Goal: Transaction & Acquisition: Purchase product/service

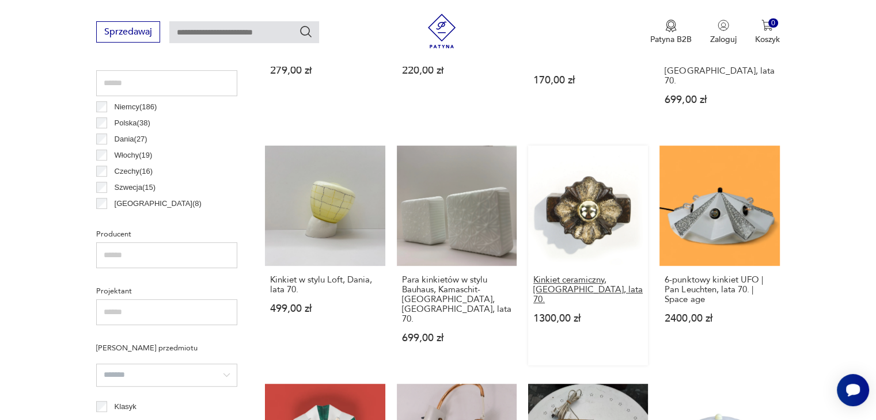
click at [551, 275] on h3 "Kinkiet ceramiczny, [GEOGRAPHIC_DATA], lata 70." at bounding box center [587, 289] width 109 height 29
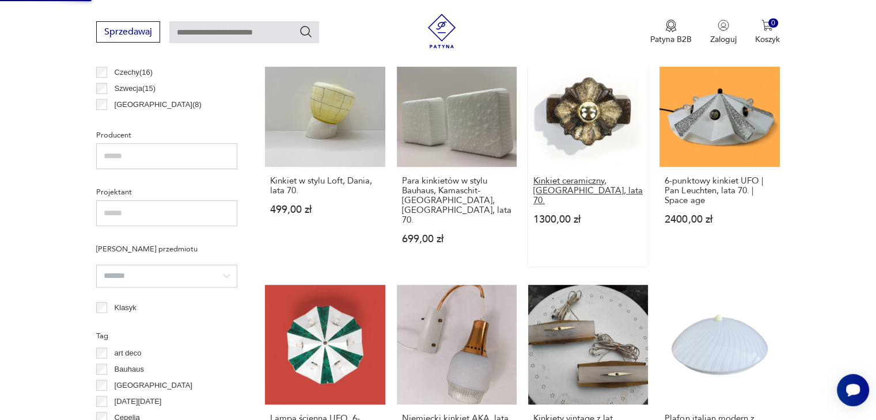
scroll to position [666, 0]
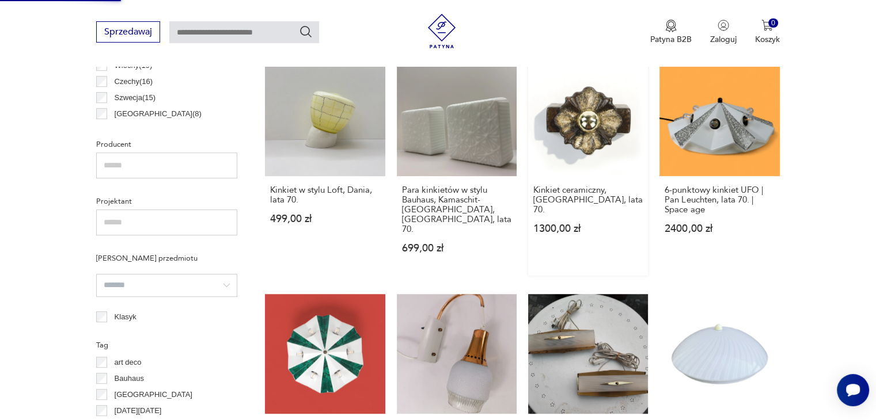
click at [572, 121] on link "Kinkiet ceramiczny, Niemcy, lata 70. 1300,00 zł" at bounding box center [588, 165] width 120 height 219
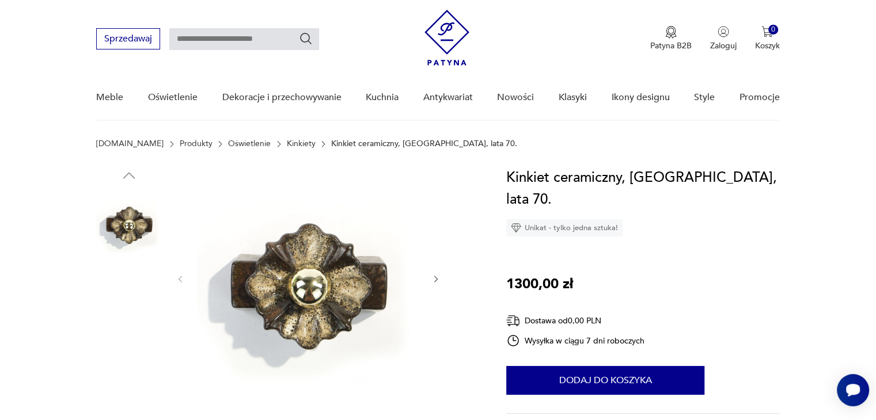
scroll to position [46, 0]
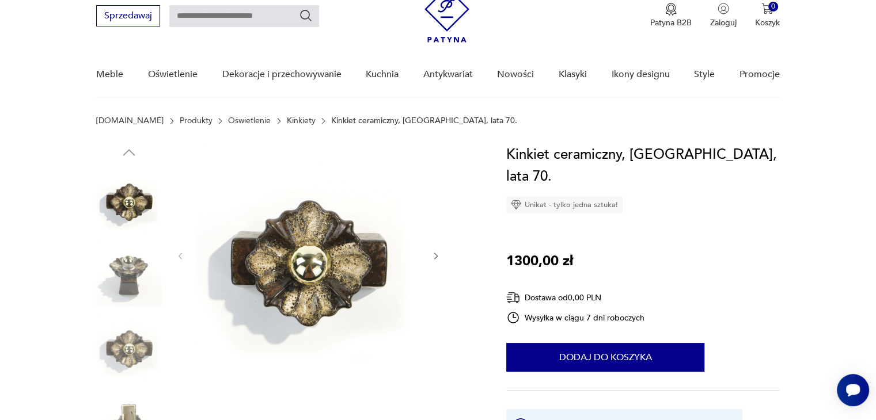
click at [434, 253] on icon "button" at bounding box center [435, 256] width 3 height 7
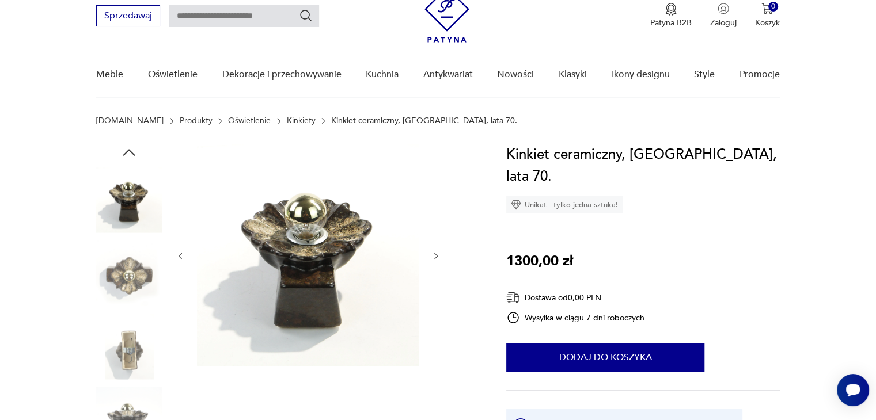
click at [434, 253] on icon "button" at bounding box center [435, 256] width 3 height 7
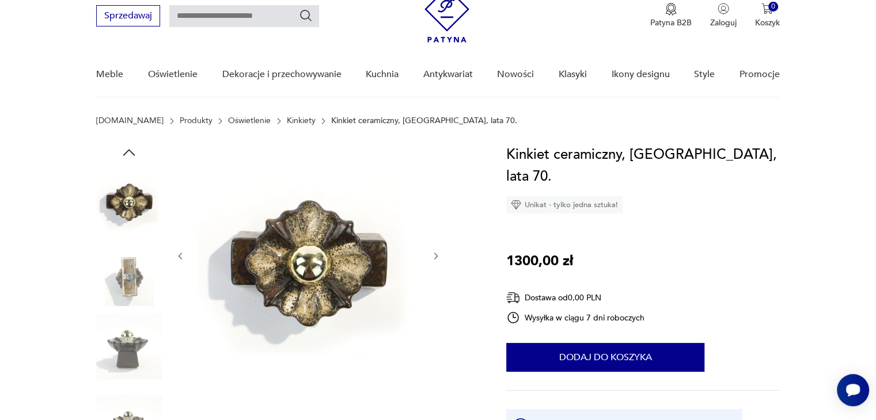
click at [434, 253] on icon "button" at bounding box center [435, 256] width 3 height 7
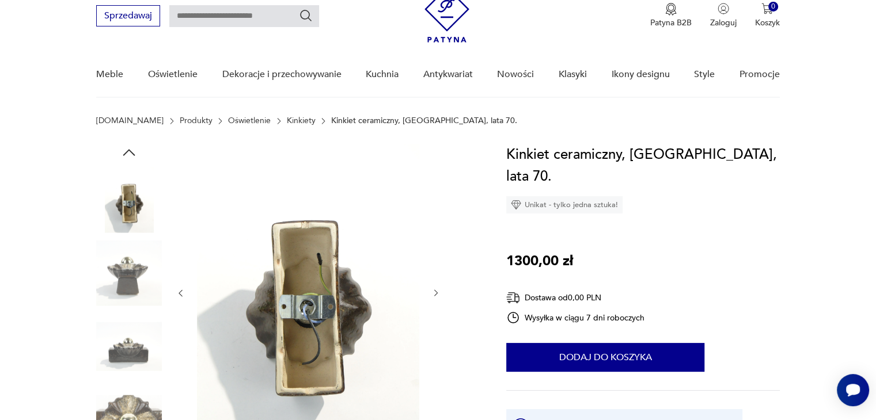
click at [434, 253] on div at bounding box center [308, 293] width 265 height 299
click at [434, 294] on icon "button" at bounding box center [436, 293] width 10 height 10
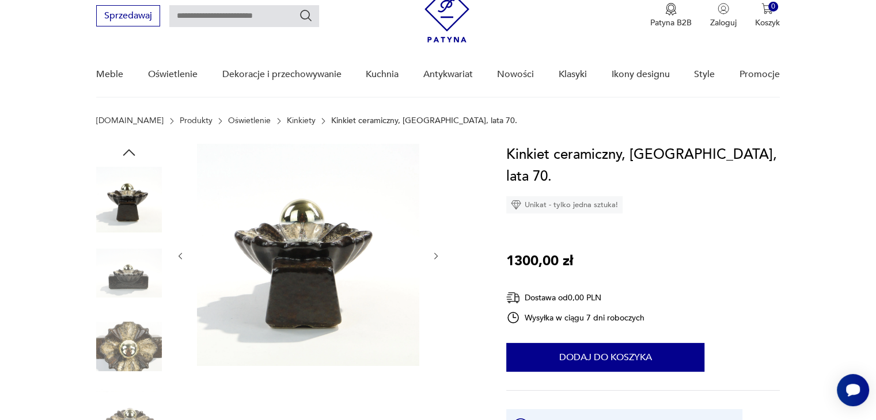
click at [434, 294] on div at bounding box center [308, 256] width 265 height 225
click at [434, 257] on icon "button" at bounding box center [436, 257] width 10 height 10
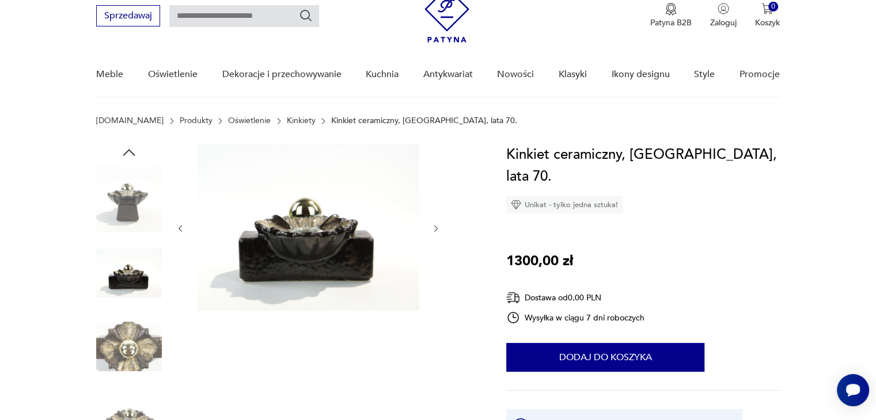
click at [434, 257] on div at bounding box center [308, 228] width 265 height 169
click at [436, 222] on div at bounding box center [308, 228] width 265 height 169
click at [436, 225] on icon "button" at bounding box center [436, 229] width 10 height 10
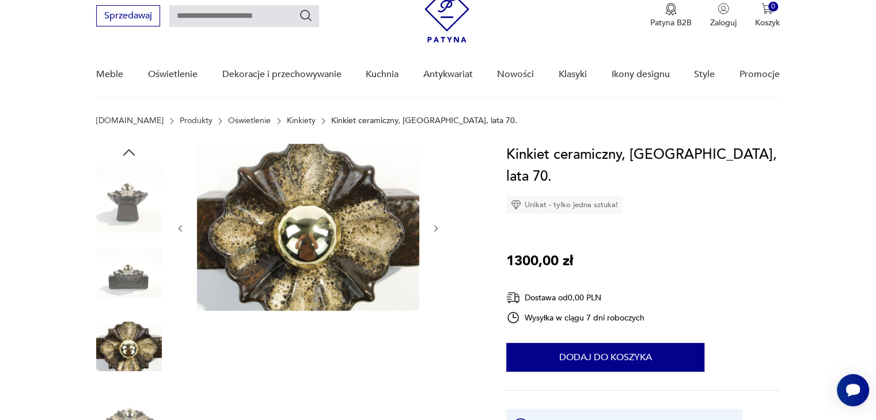
click at [436, 225] on icon "button" at bounding box center [436, 229] width 10 height 10
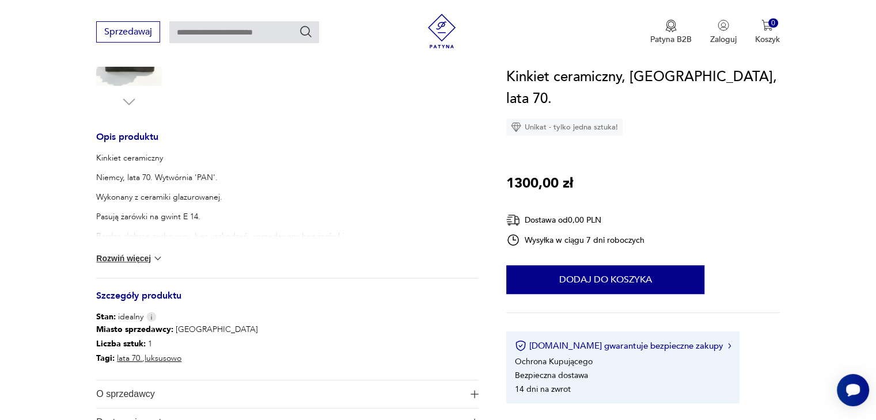
scroll to position [781, 0]
